Goal: Find specific page/section: Find specific page/section

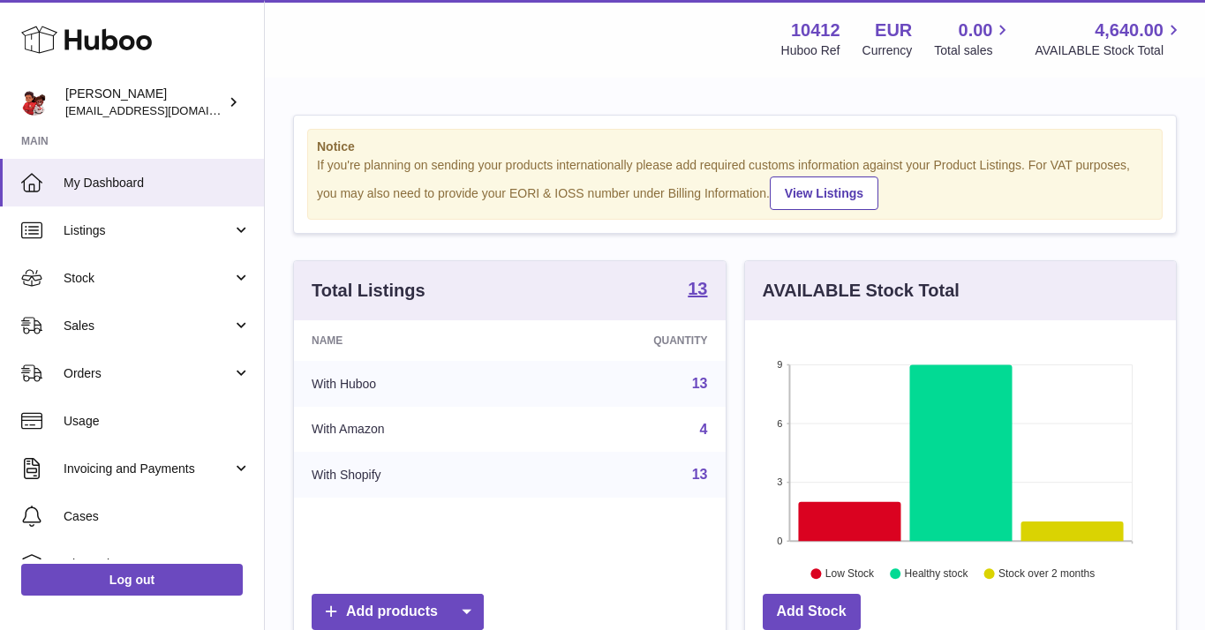
scroll to position [275, 431]
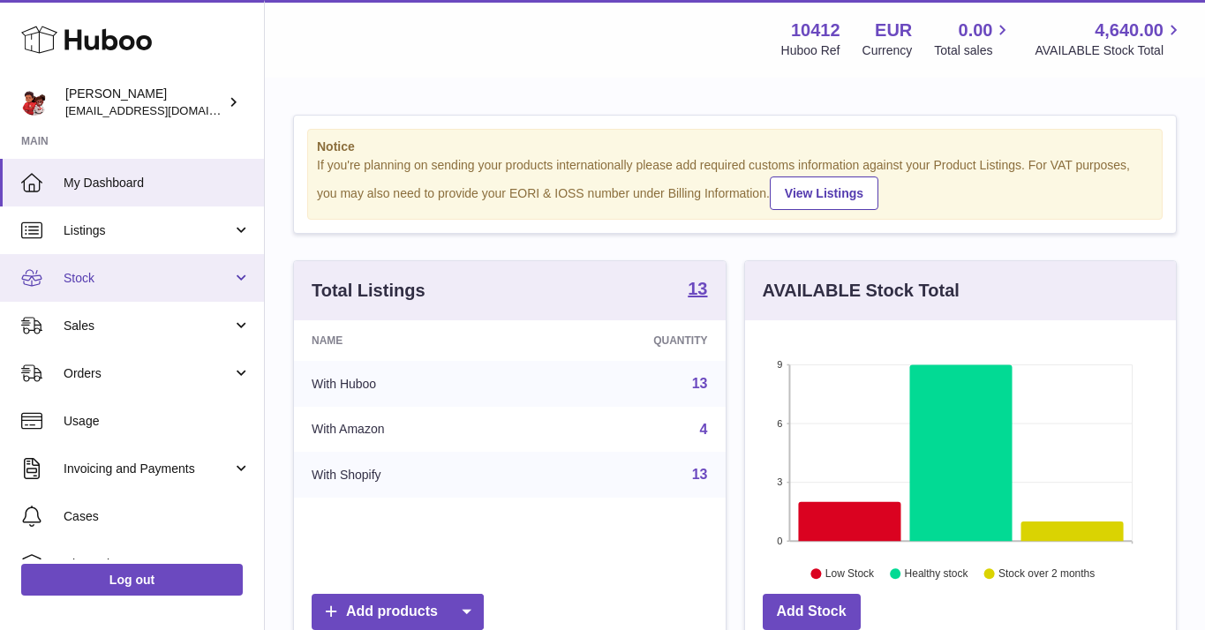
click at [112, 289] on link "Stock" at bounding box center [132, 278] width 264 height 48
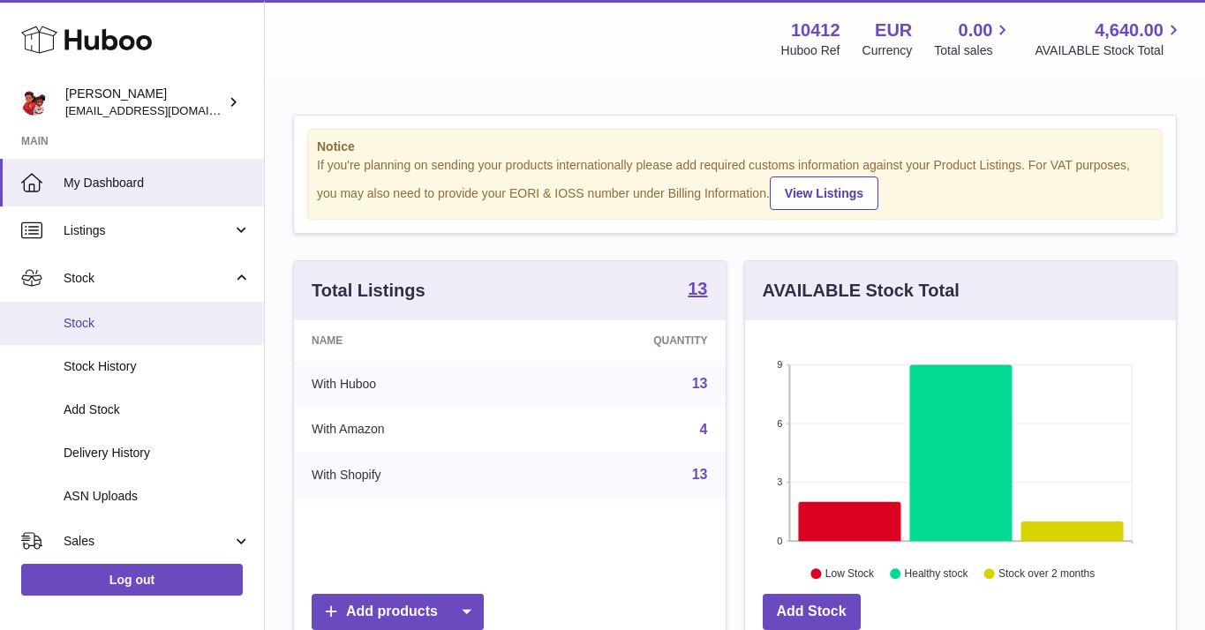
click at [108, 320] on span "Stock" at bounding box center [157, 323] width 187 height 17
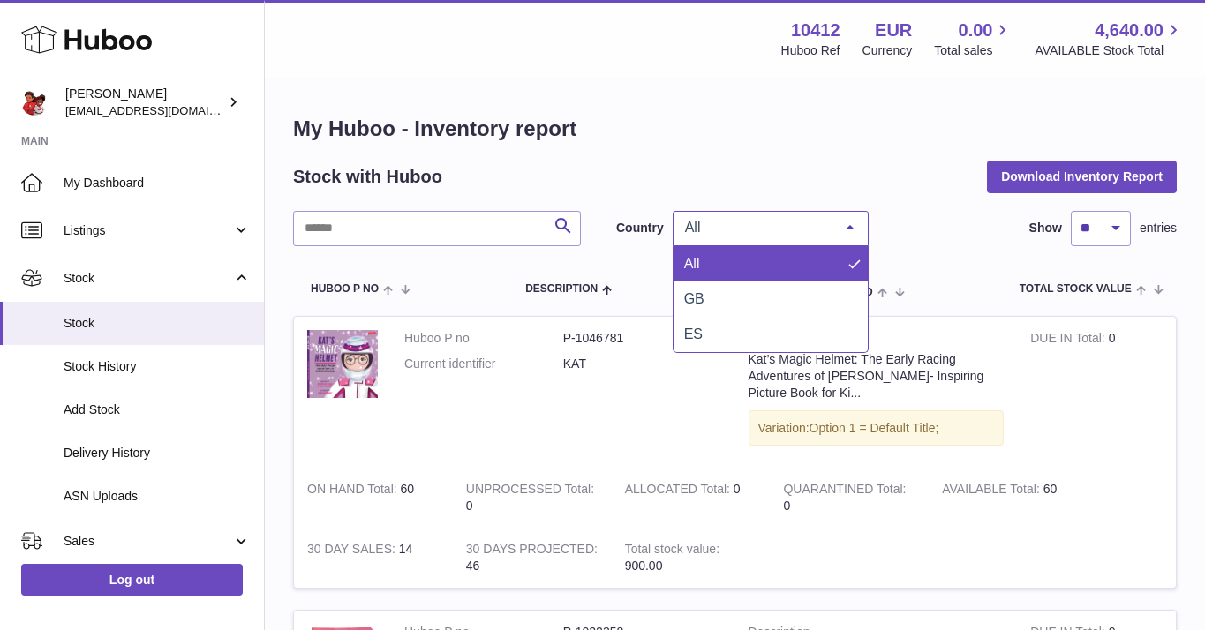
click at [759, 214] on div "All" at bounding box center [770, 228] width 196 height 35
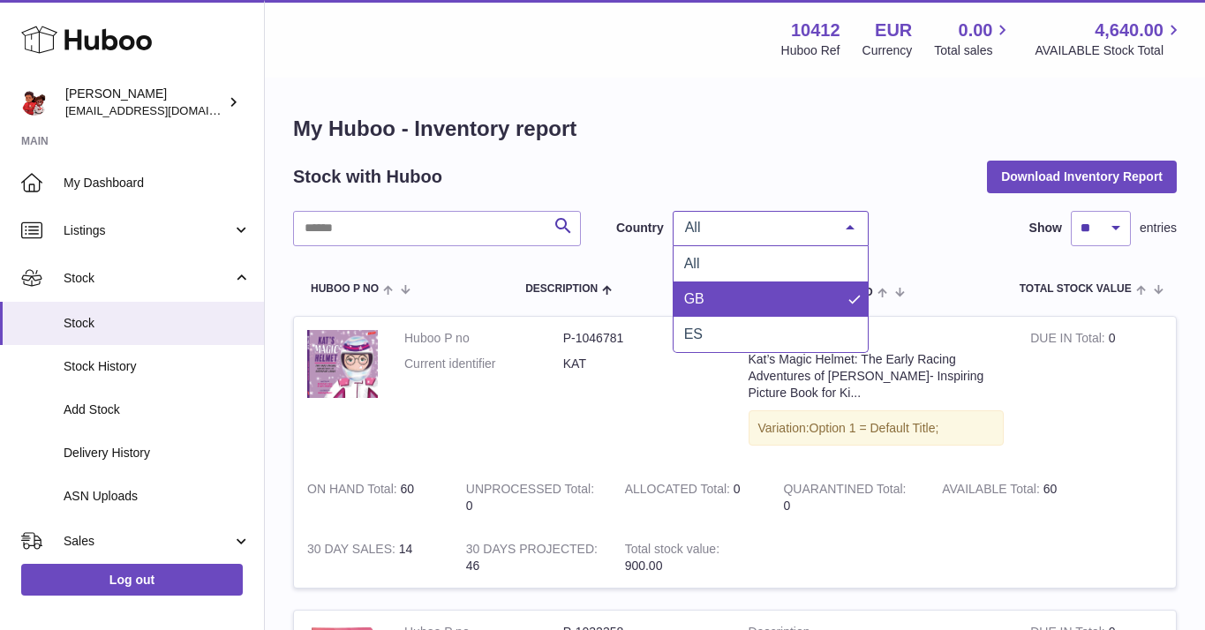
click at [708, 308] on span "GB" at bounding box center [770, 299] width 194 height 35
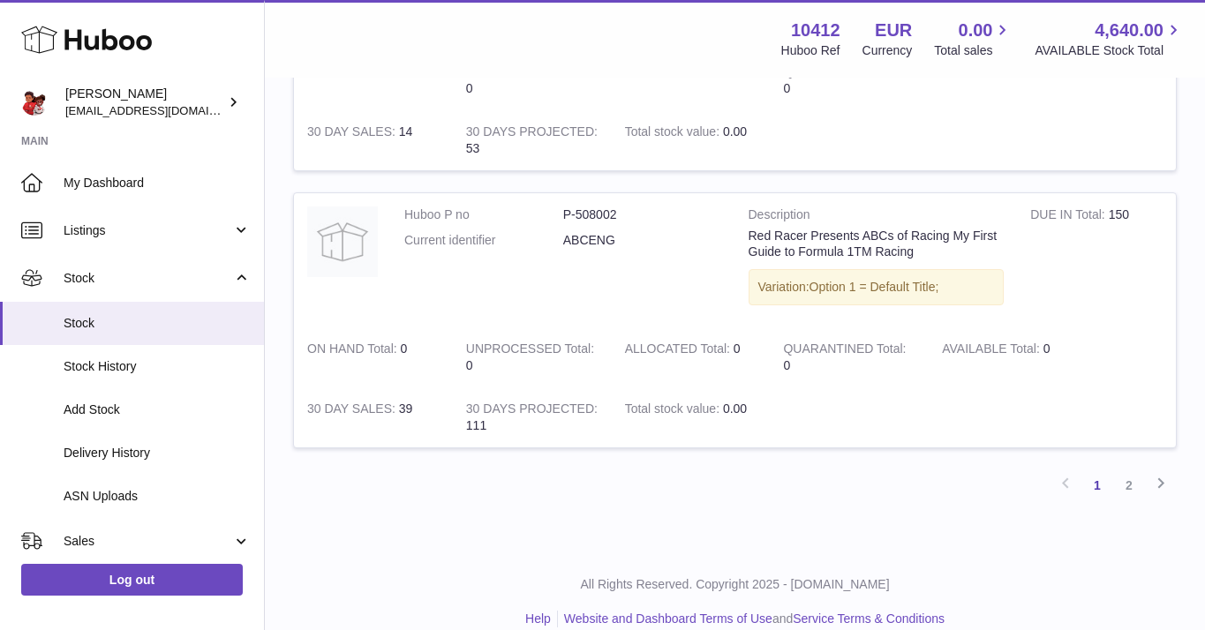
scroll to position [2710, 0]
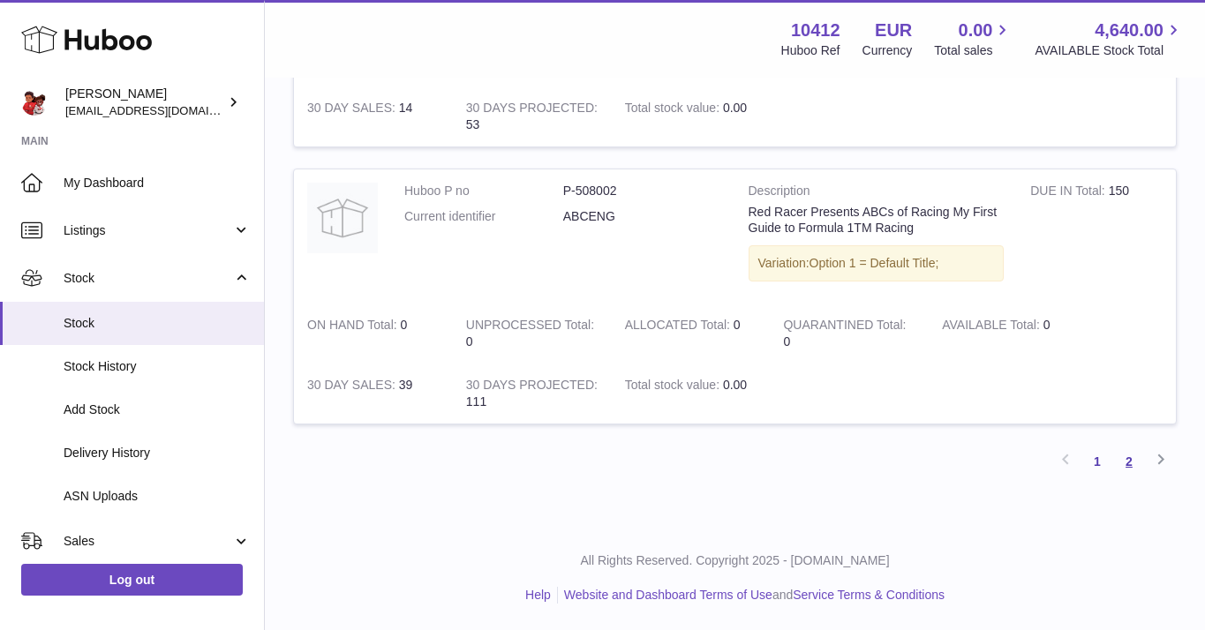
click at [1123, 460] on link "2" at bounding box center [1129, 462] width 32 height 32
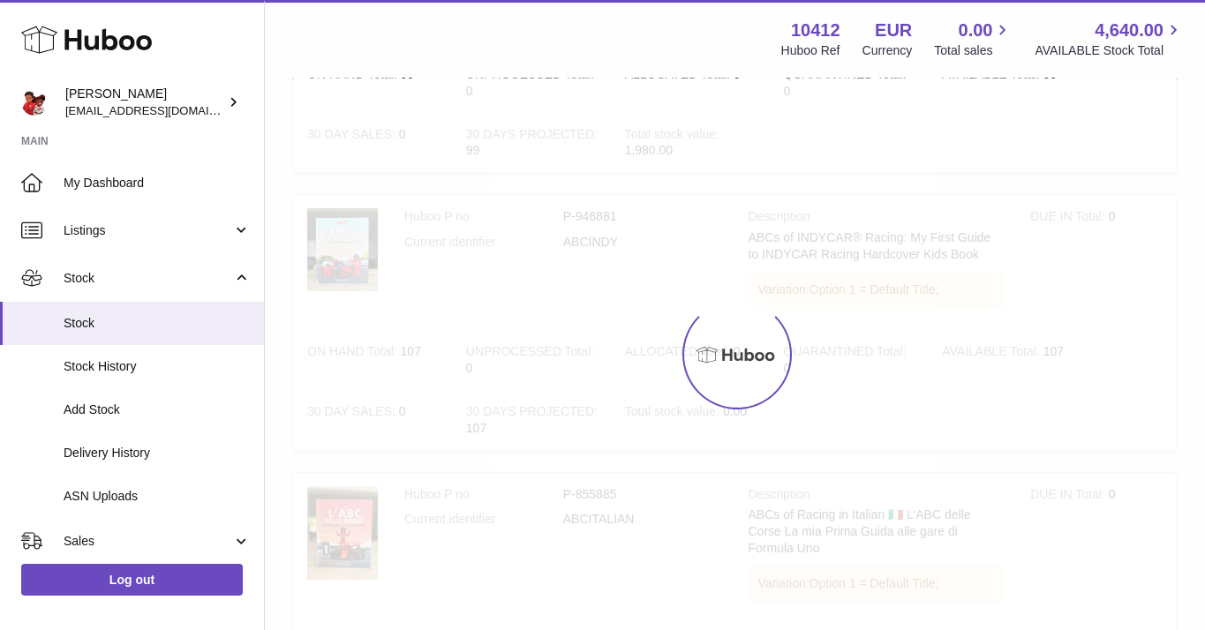
scroll to position [79, 0]
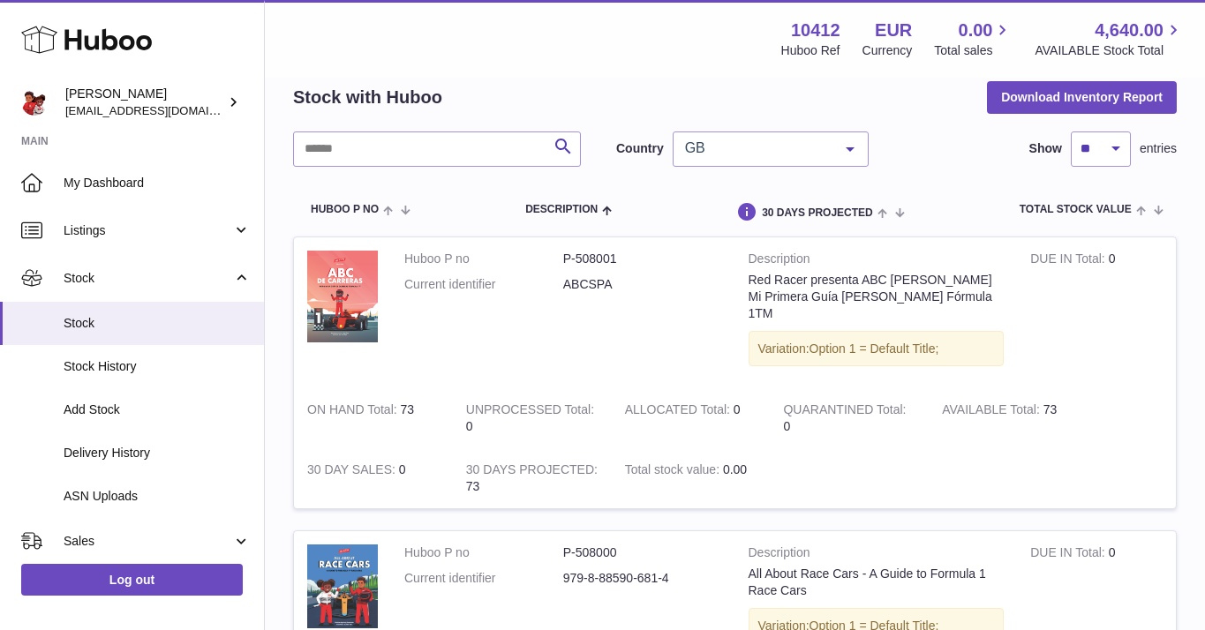
click at [657, 312] on td "Huboo P no P-508001 Current identifier ABCSPA" at bounding box center [563, 312] width 344 height 151
